Goal: Find contact information

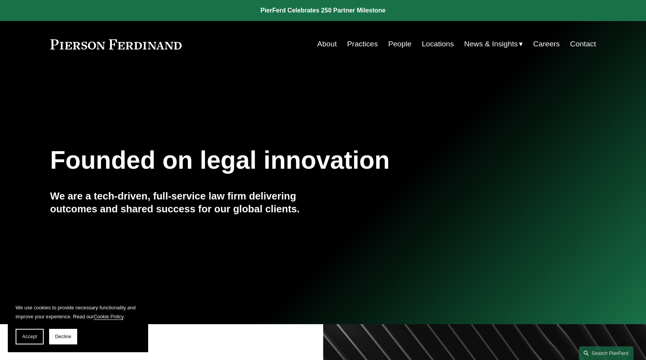
click at [400, 43] on link "People" at bounding box center [399, 44] width 23 height 15
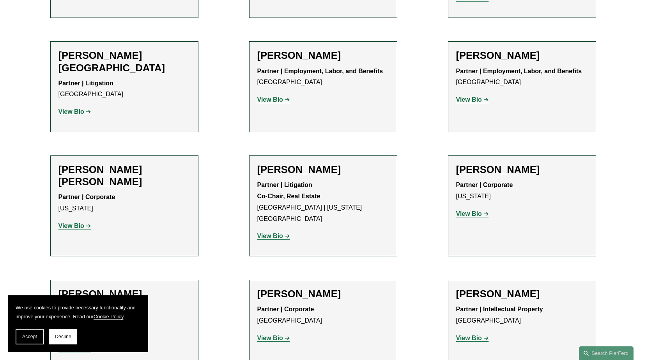
scroll to position [4521, 0]
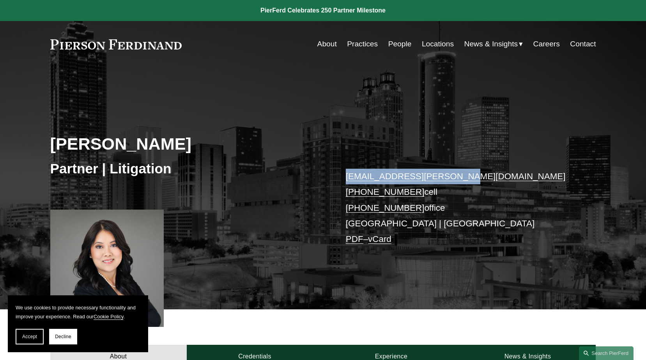
drag, startPoint x: 468, startPoint y: 173, endPoint x: 345, endPoint y: 175, distance: 122.4
click at [346, 175] on p "[EMAIL_ADDRESS][PERSON_NAME][DOMAIN_NAME] [PHONE_NUMBER] cell [PHONE_NUMBER] of…" at bounding box center [459, 208] width 227 height 79
copy link "[EMAIL_ADDRESS][PERSON_NAME][DOMAIN_NAME]"
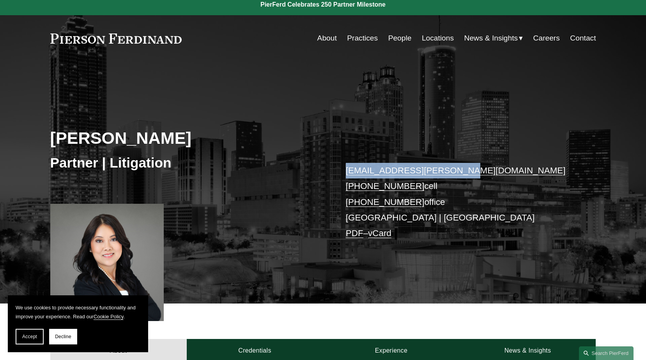
scroll to position [78, 0]
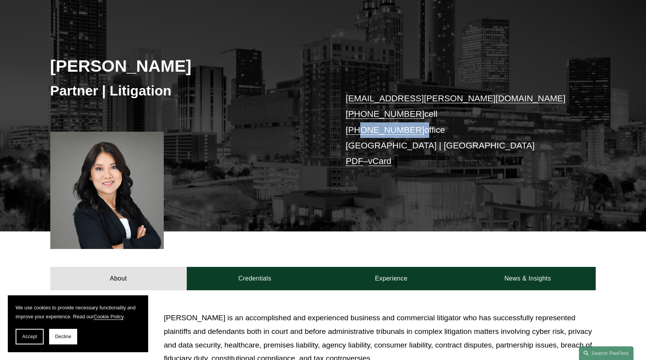
drag, startPoint x: 412, startPoint y: 133, endPoint x: 358, endPoint y: 133, distance: 54.6
click at [358, 133] on p "[EMAIL_ADDRESS][PERSON_NAME][DOMAIN_NAME] [PHONE_NUMBER] cell [PHONE_NUMBER] of…" at bounding box center [459, 130] width 227 height 79
copy p "408.484.4914"
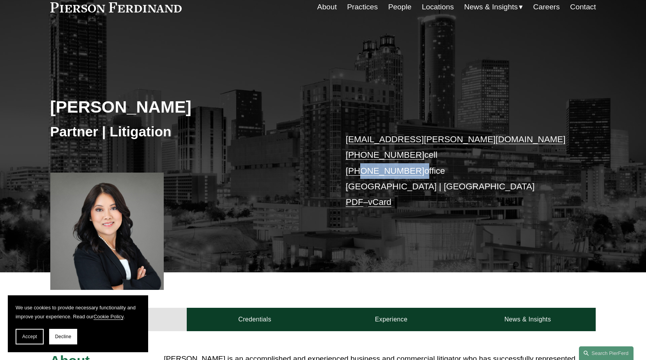
scroll to position [0, 0]
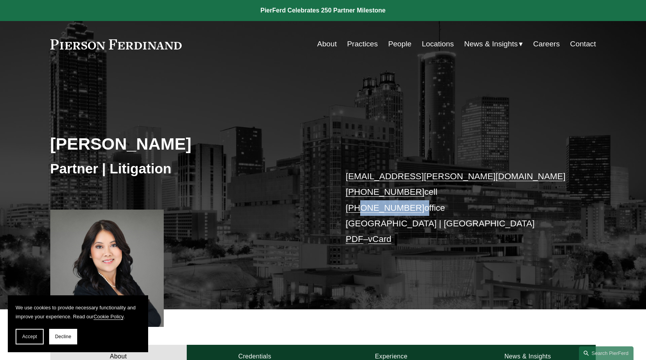
click at [428, 44] on link "Locations" at bounding box center [438, 44] width 32 height 15
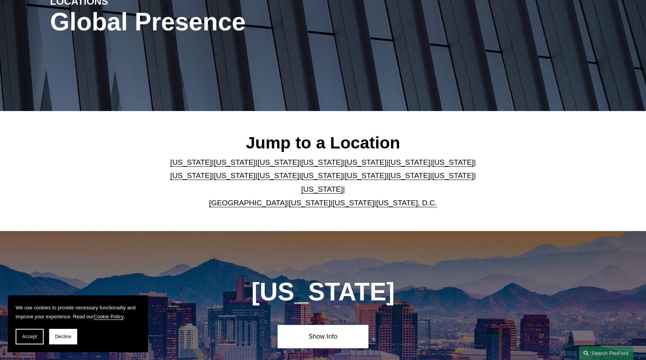
scroll to position [234, 0]
